Goal: Transaction & Acquisition: Purchase product/service

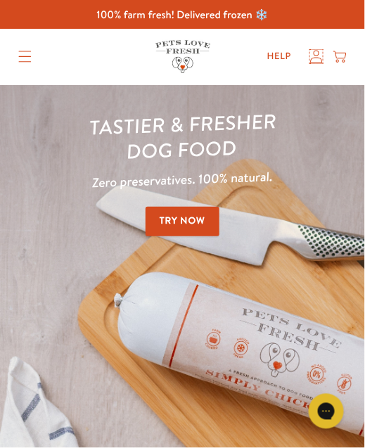
click at [313, 60] on icon at bounding box center [316, 57] width 13 height 14
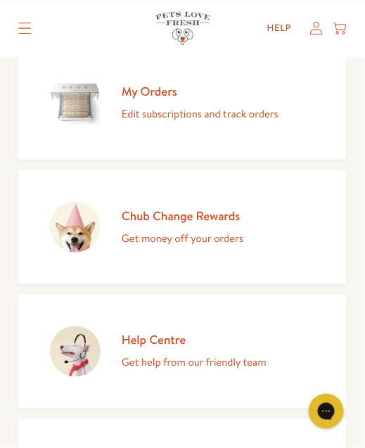
scroll to position [171, 0]
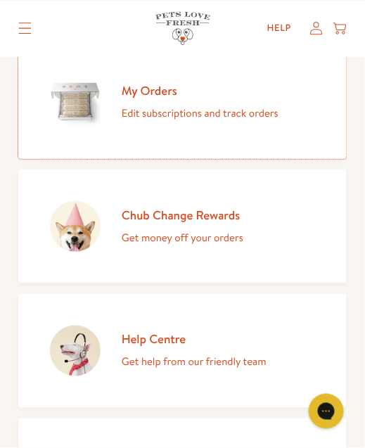
click at [242, 119] on p "Edit subscriptions and track orders" at bounding box center [200, 113] width 157 height 18
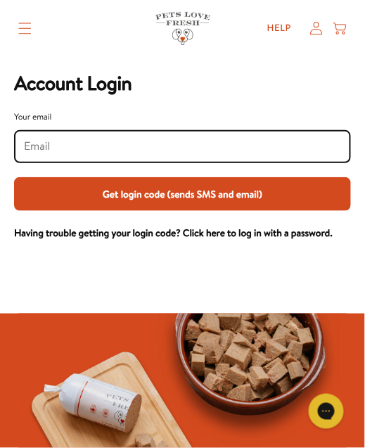
scroll to position [58, 0]
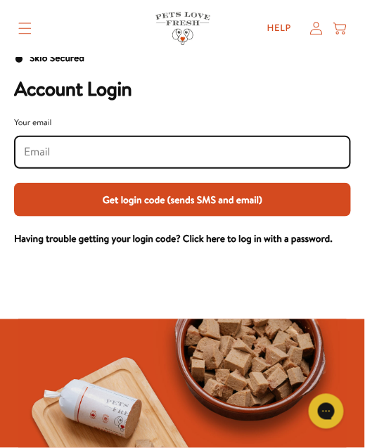
click at [86, 150] on input "Your email" at bounding box center [182, 151] width 317 height 15
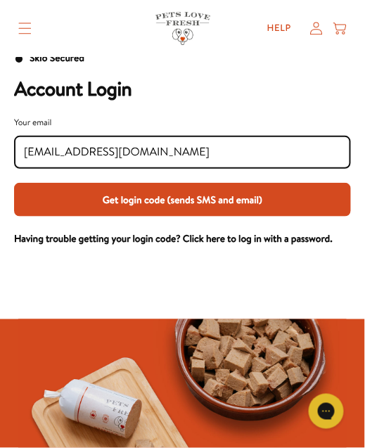
click at [240, 195] on button "Get login code (sends SMS and email)" at bounding box center [182, 200] width 337 height 34
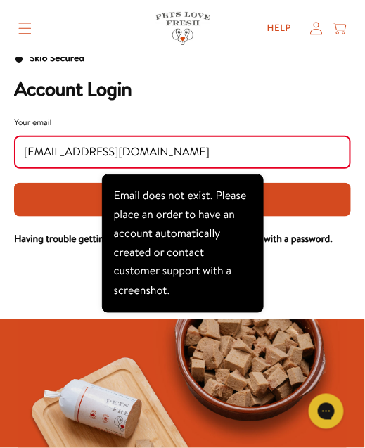
click at [214, 155] on input "stronglewisj67@googlemail.com" at bounding box center [182, 151] width 317 height 15
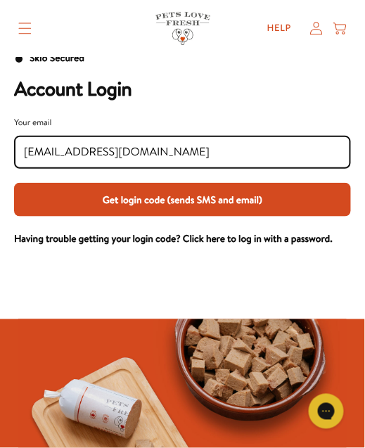
click at [299, 202] on button "Get login code (sends SMS and email)" at bounding box center [182, 200] width 337 height 34
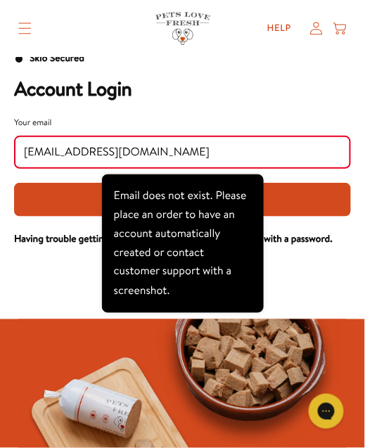
click at [206, 155] on input "Stronglewisj67@googlemail.com" at bounding box center [182, 151] width 317 height 15
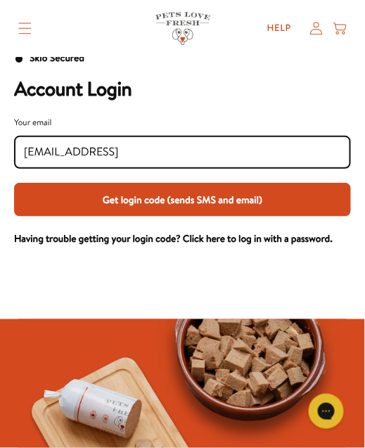
type input "Stronglewisj67@googlemail.comst"
click at [235, 157] on input "Stronglewisj67@googlemail.comst" at bounding box center [182, 151] width 317 height 15
click at [236, 155] on input "Stronglewisj67@googlemail.comst" at bounding box center [182, 151] width 317 height 15
click at [235, 150] on input "Stronglewisj67@googlemail.comst" at bounding box center [182, 151] width 317 height 15
click at [226, 150] on input "Stronglewisj67@googlemail.comst" at bounding box center [182, 151] width 317 height 15
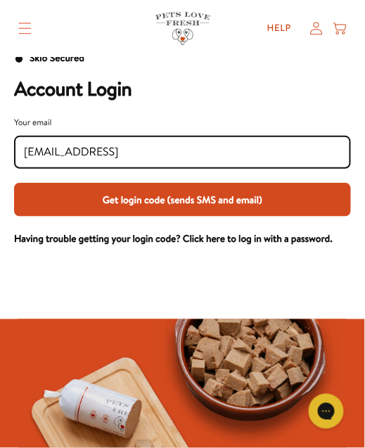
click at [227, 153] on input "Stronglewisj67@googlemail.comst" at bounding box center [182, 151] width 317 height 15
click at [233, 150] on input "Stronglewisj67@googlemail.comst" at bounding box center [182, 151] width 317 height 15
click at [211, 154] on input "Stronglewisj67@googlemail.comst" at bounding box center [182, 151] width 317 height 15
click at [212, 153] on input "Stronglewisj67@googlemail.comst" at bounding box center [182, 151] width 317 height 15
click at [231, 196] on button "Get login code (sends SMS and email)" at bounding box center [182, 200] width 337 height 34
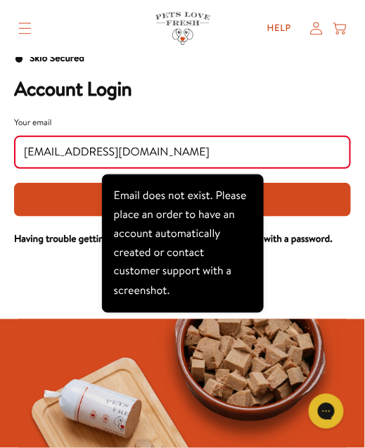
click at [305, 271] on div at bounding box center [182, 288] width 365 height 61
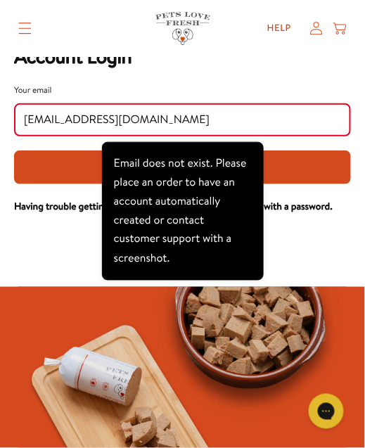
scroll to position [0, 0]
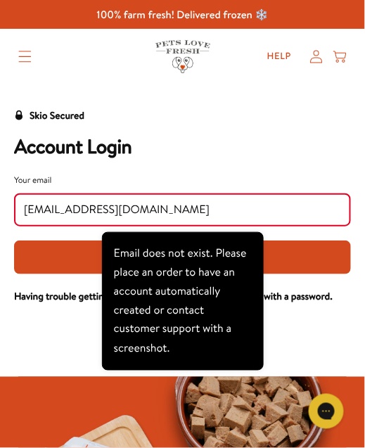
click at [235, 210] on input "[EMAIL_ADDRESS][DOMAIN_NAME]" at bounding box center [182, 209] width 317 height 15
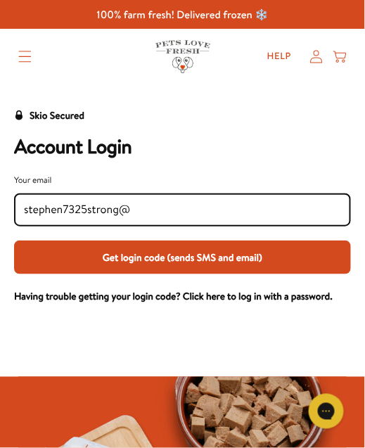
type input "stephen7325strong"
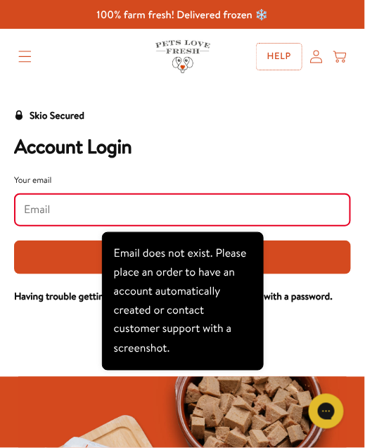
click at [280, 53] on link "Help" at bounding box center [278, 57] width 45 height 26
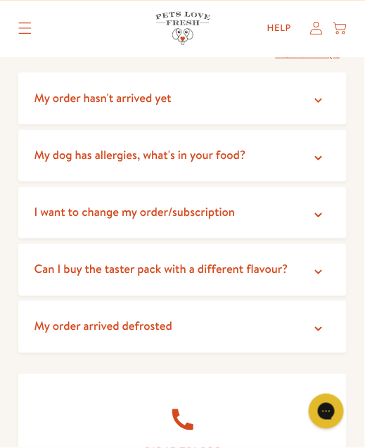
scroll to position [271, 0]
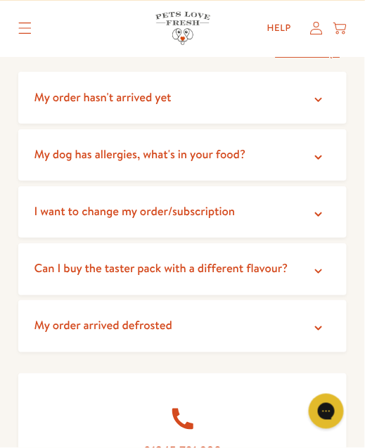
click at [318, 264] on icon at bounding box center [318, 271] width 14 height 14
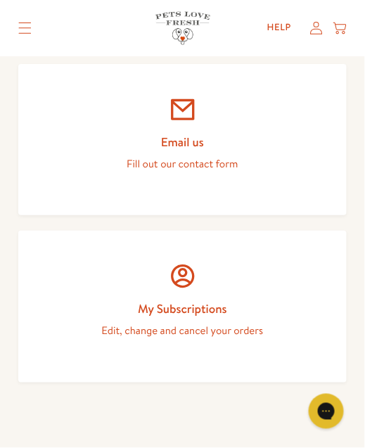
scroll to position [1041, 0]
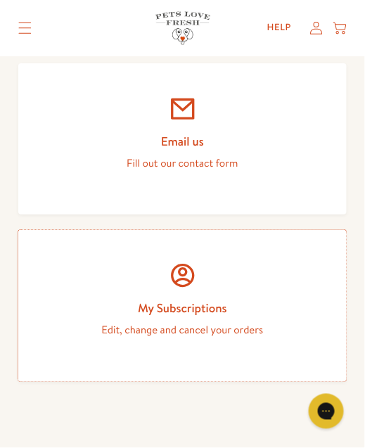
click at [290, 309] on h2 "My Subscriptions" at bounding box center [182, 307] width 265 height 15
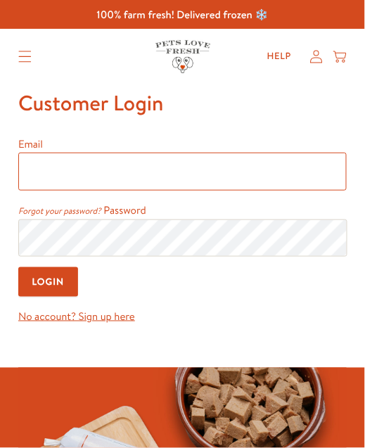
click at [71, 166] on input "Email" at bounding box center [182, 171] width 328 height 38
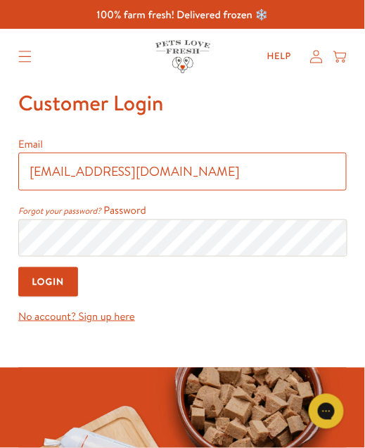
type input "[EMAIL_ADDRESS][DOMAIN_NAME]"
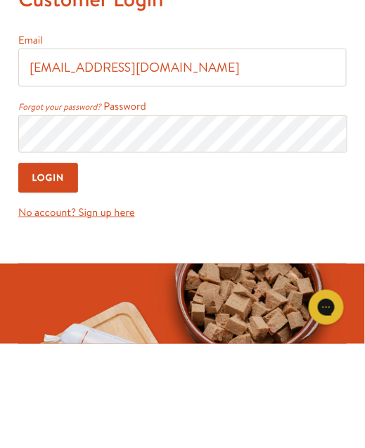
click at [57, 281] on input "Login" at bounding box center [48, 282] width 60 height 30
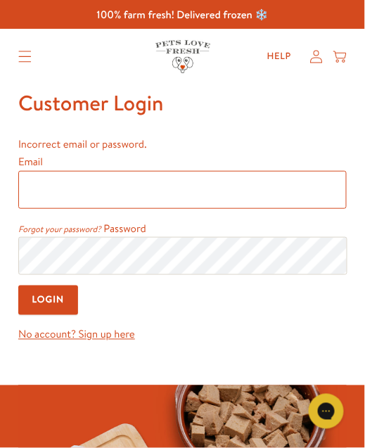
click at [100, 191] on input "Email" at bounding box center [182, 190] width 328 height 38
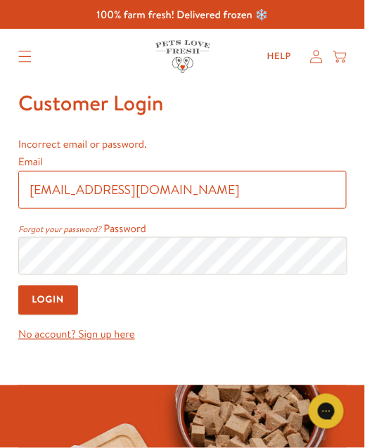
type input "stronglewisj67@gmail.com"
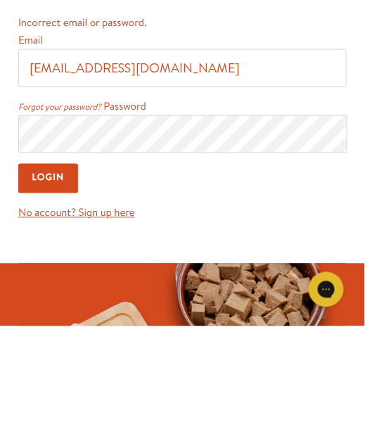
click at [60, 300] on input "Login" at bounding box center [48, 300] width 60 height 30
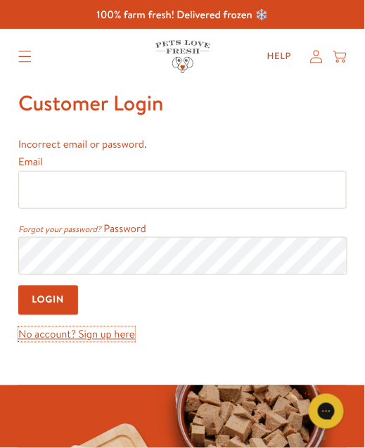
click at [122, 332] on link "No account? Sign up here" at bounding box center [76, 334] width 117 height 15
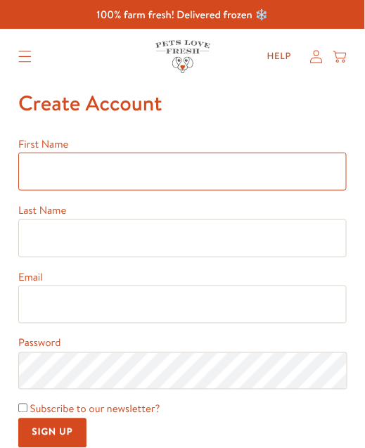
click at [84, 174] on input "First Name" at bounding box center [182, 171] width 328 height 38
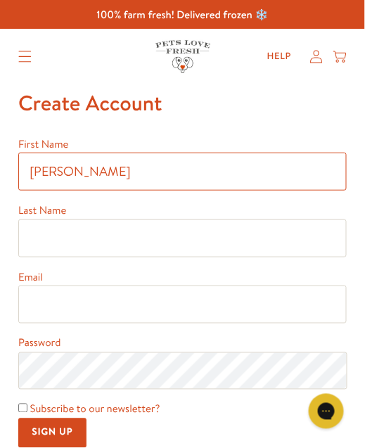
type input "Stephen"
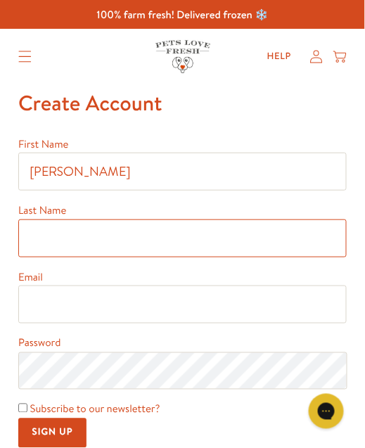
click at [174, 240] on input "Last Name" at bounding box center [182, 238] width 328 height 38
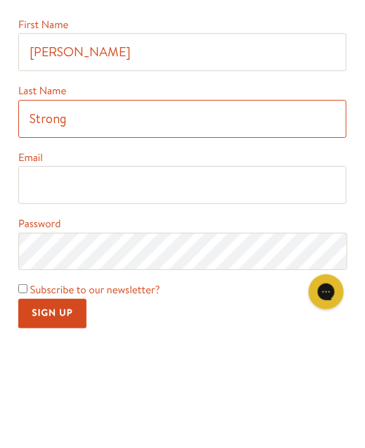
type input "Strong"
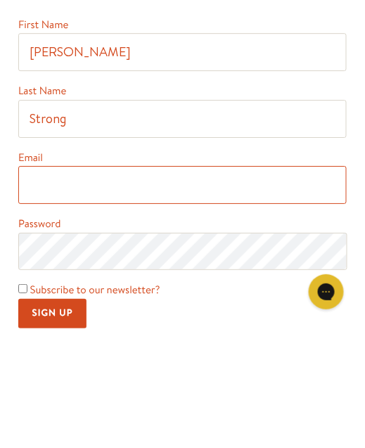
click at [188, 306] on input "Email" at bounding box center [182, 304] width 328 height 38
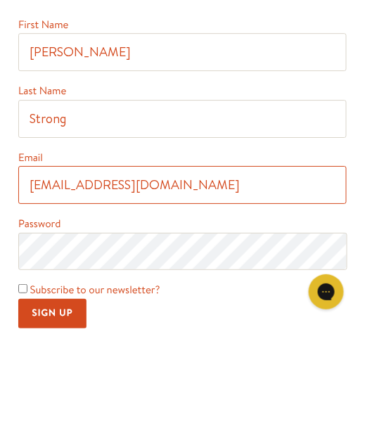
type input "stephen7325strong@gmail.com"
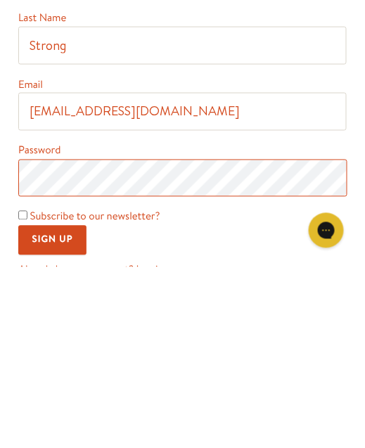
scroll to position [56, 0]
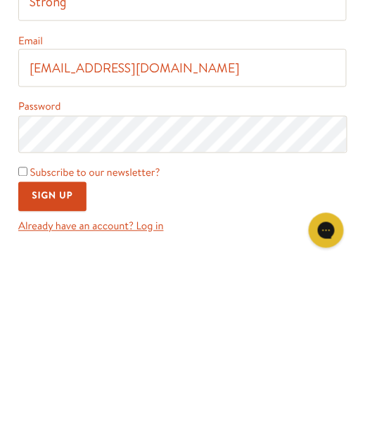
click at [63, 373] on input "Sign Up" at bounding box center [52, 378] width 68 height 30
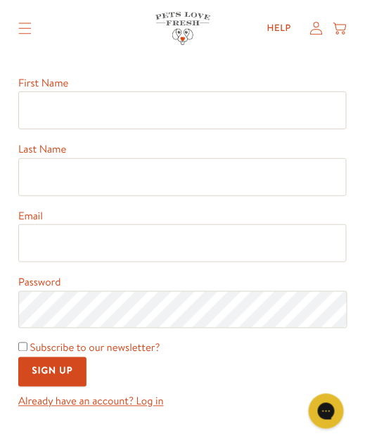
scroll to position [63, 0]
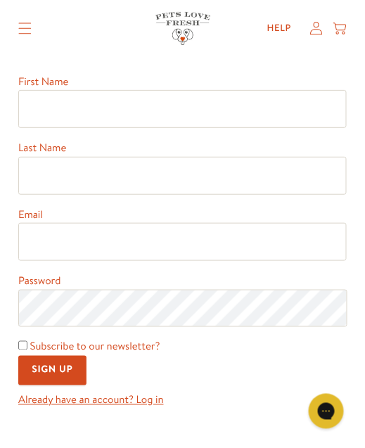
click at [59, 375] on input "Sign Up" at bounding box center [52, 371] width 68 height 30
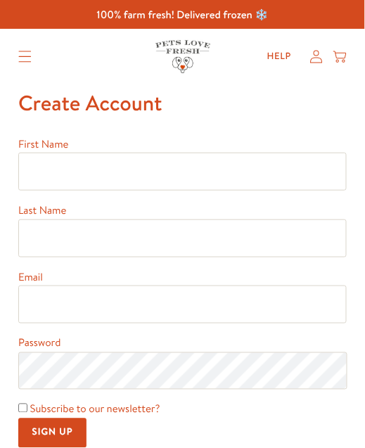
type input "[PERSON_NAME]"
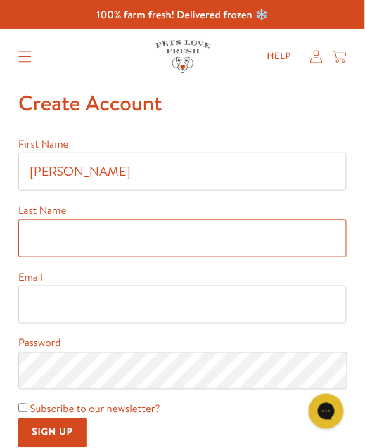
click at [133, 242] on input "Last Name" at bounding box center [182, 238] width 328 height 38
type input "Strong"
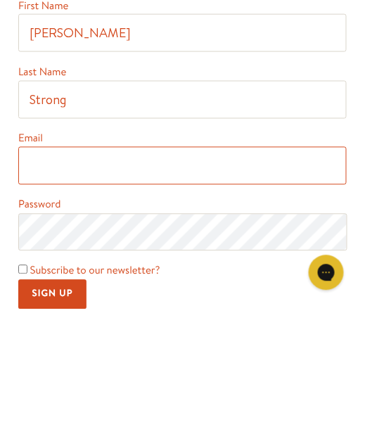
click at [170, 308] on input "Email" at bounding box center [182, 304] width 328 height 38
type input "[EMAIL_ADDRESS][DOMAIN_NAME]"
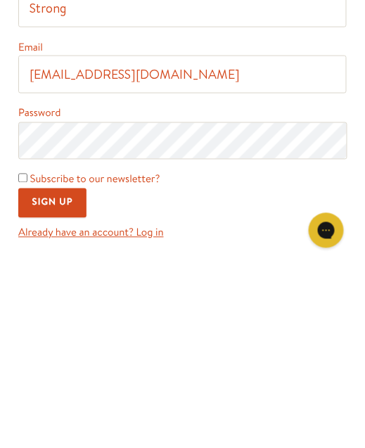
click at [65, 389] on input "Sign Up" at bounding box center [52, 384] width 68 height 30
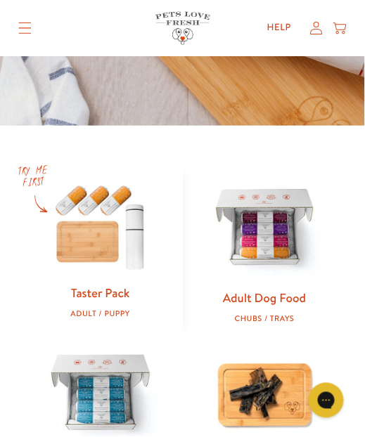
scroll to position [356, 0]
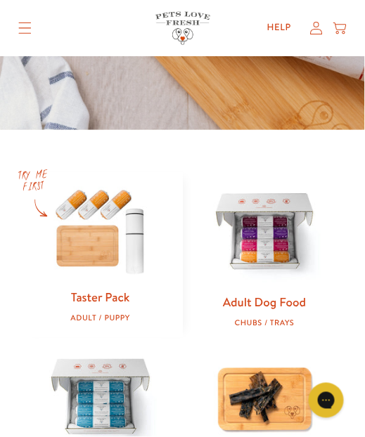
click at [262, 246] on img at bounding box center [265, 233] width 122 height 122
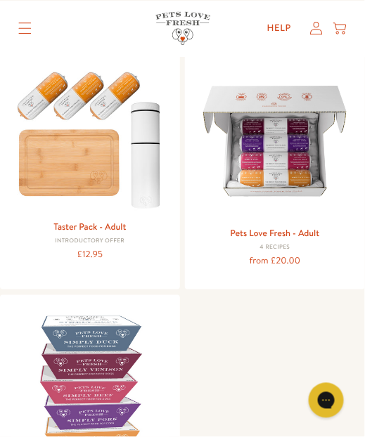
scroll to position [148, 0]
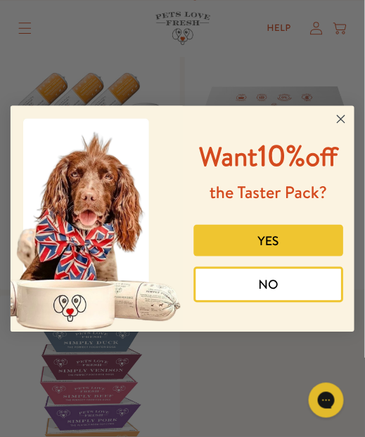
click at [290, 242] on button "YES" at bounding box center [268, 241] width 150 height 32
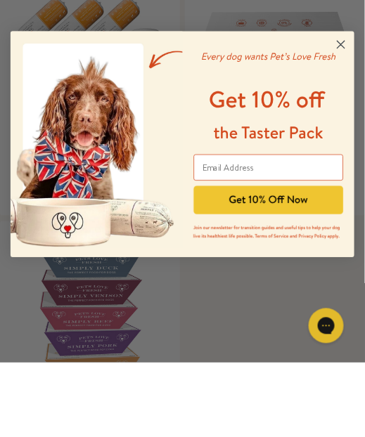
click at [340, 122] on circle "Close dialog" at bounding box center [341, 119] width 18 height 18
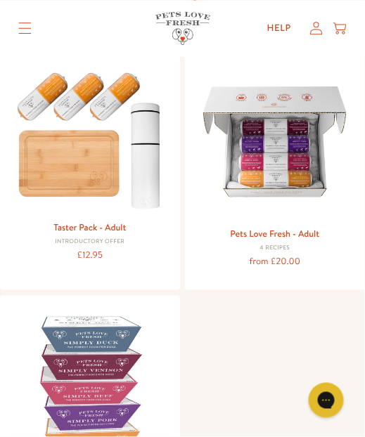
click at [294, 180] on img at bounding box center [274, 142] width 159 height 159
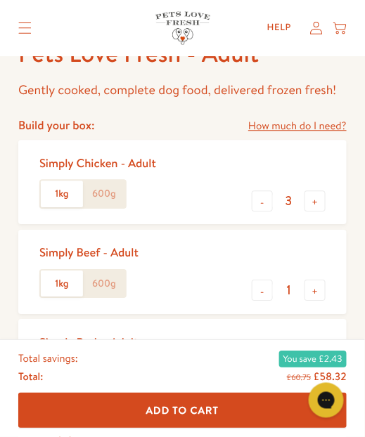
scroll to position [376, 0]
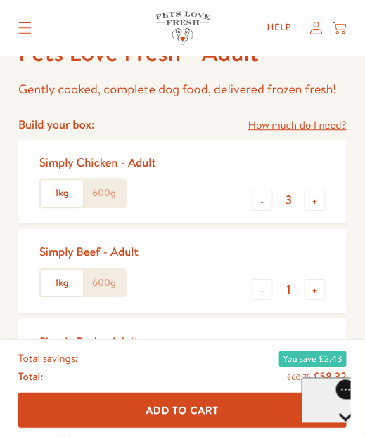
click at [104, 199] on label "600g" at bounding box center [104, 193] width 42 height 27
click at [0, 0] on input "600g" at bounding box center [0, 0] width 0 height 0
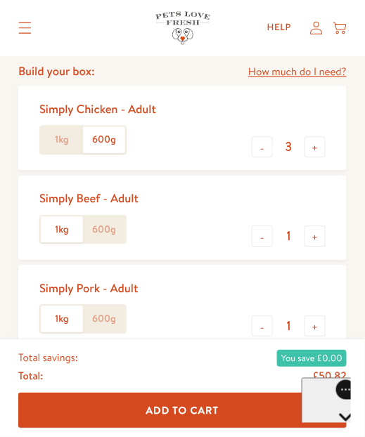
scroll to position [427, 0]
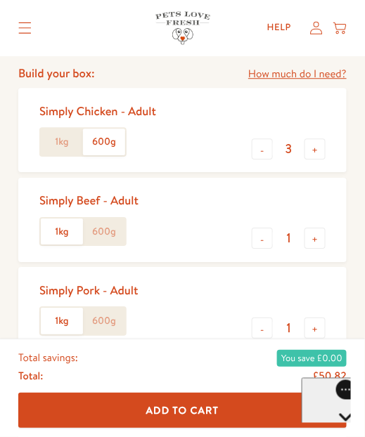
click at [262, 150] on button "-" at bounding box center [262, 148] width 21 height 21
click at [262, 152] on button "-" at bounding box center [262, 148] width 21 height 21
type input "1"
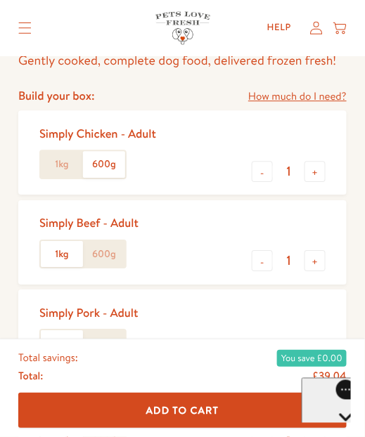
scroll to position [403, 0]
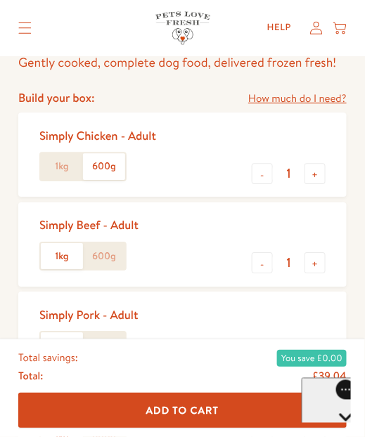
click at [58, 171] on label "1kg" at bounding box center [62, 166] width 42 height 27
click at [0, 0] on input "1kg" at bounding box center [0, 0] width 0 height 0
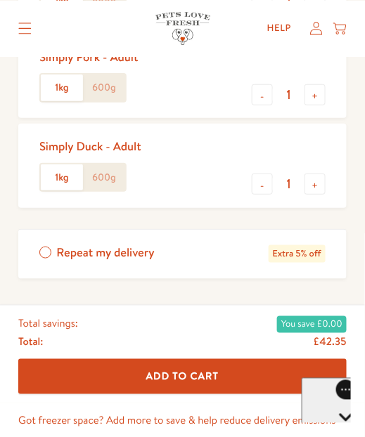
scroll to position [663, 0]
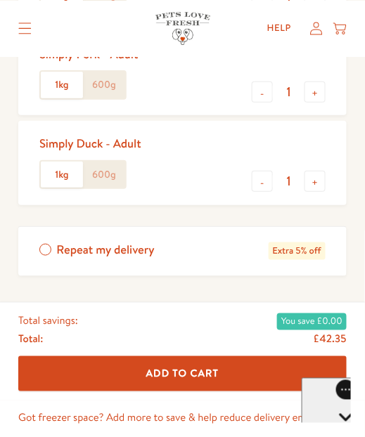
click at [107, 181] on label "600g" at bounding box center [104, 175] width 42 height 27
click at [0, 0] on input "600g" at bounding box center [0, 0] width 0 height 0
click at [102, 89] on label "600g" at bounding box center [104, 85] width 42 height 27
click at [0, 0] on input "600g" at bounding box center [0, 0] width 0 height 0
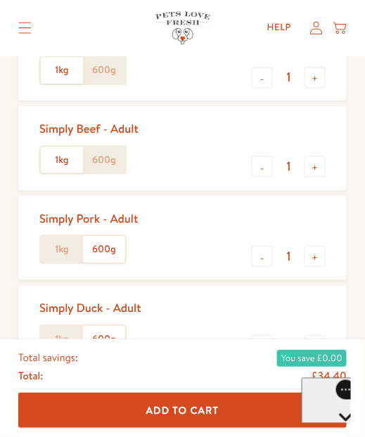
scroll to position [494, 0]
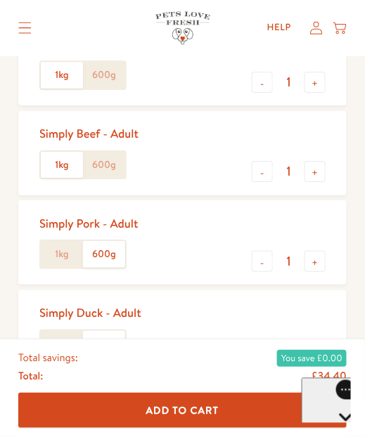
click at [103, 84] on label "600g" at bounding box center [104, 75] width 42 height 27
click at [0, 0] on input "600g" at bounding box center [0, 0] width 0 height 0
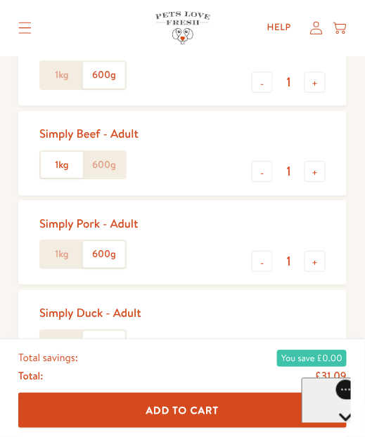
click at [104, 171] on label "600g" at bounding box center [104, 165] width 42 height 27
click at [0, 0] on input "600g" at bounding box center [0, 0] width 0 height 0
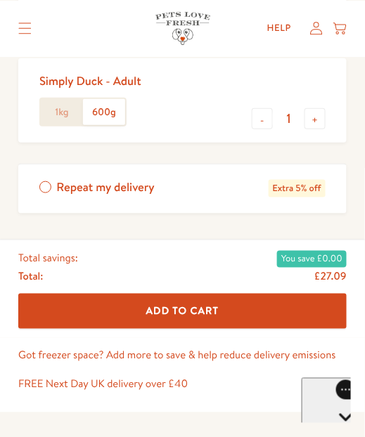
scroll to position [726, 0]
click at [43, 190] on label "Repeat my delivery Extra 5% off" at bounding box center [182, 188] width 328 height 49
click at [0, 0] on input "Repeat my delivery Extra 5% off" at bounding box center [0, 0] width 0 height 0
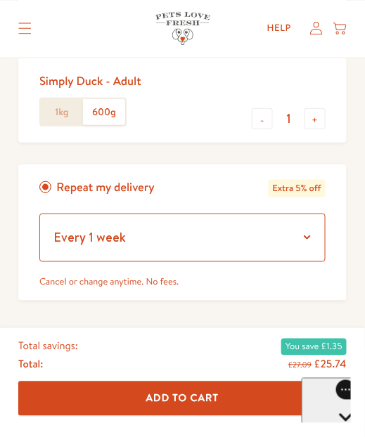
click at [306, 240] on select "Every 1 week Every 2 weeks Every 3 weeks Every 5 weeks Every 7 weeks Every 11 w…" at bounding box center [182, 238] width 286 height 48
select select "Every 2 weeks"
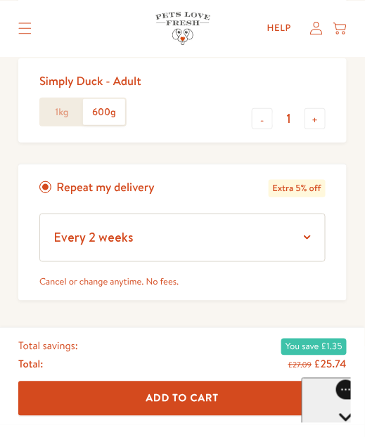
click at [289, 119] on input "1" at bounding box center [289, 118] width 32 height 15
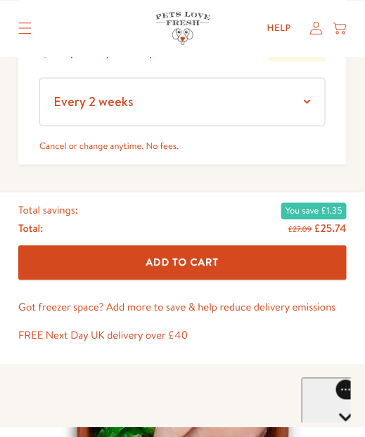
scroll to position [861, 0]
click at [238, 262] on button "Add To Cart" at bounding box center [182, 263] width 328 height 34
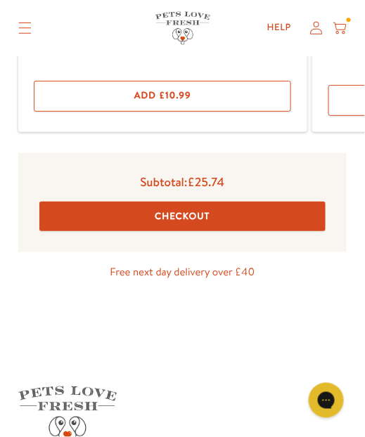
scroll to position [395, 0]
click at [205, 231] on button "Checkout" at bounding box center [182, 217] width 286 height 30
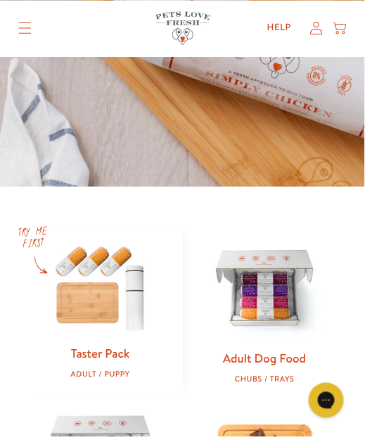
scroll to position [300, 0]
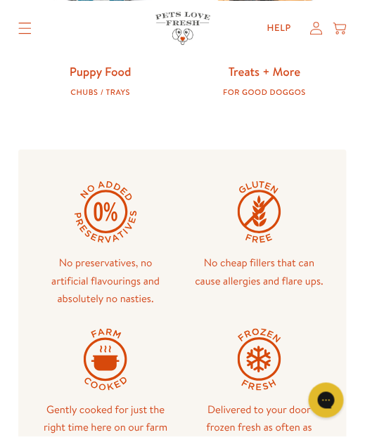
click at [326, 318] on div "No cheap fillers that can cause allergies and flare ups." at bounding box center [260, 245] width 154 height 148
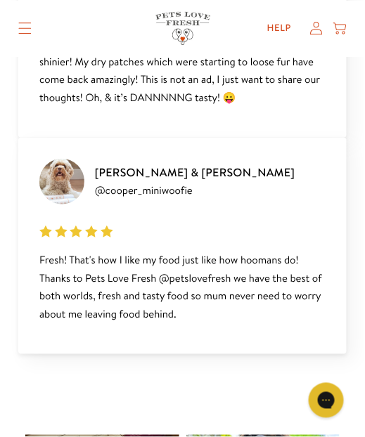
scroll to position [2093, 0]
